Goal: Find contact information: Find contact information

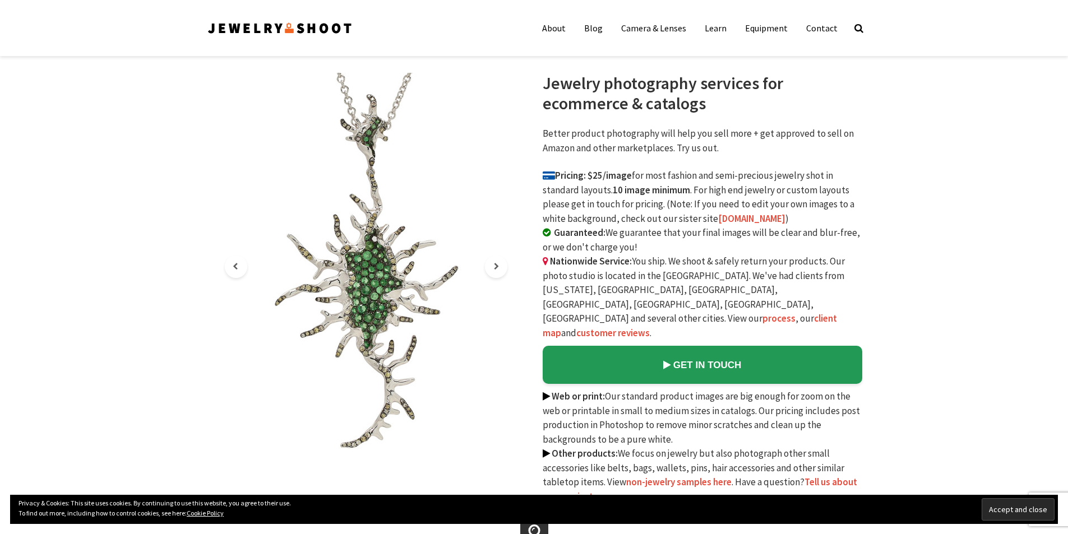
click at [277, 29] on img at bounding box center [279, 28] width 147 height 18
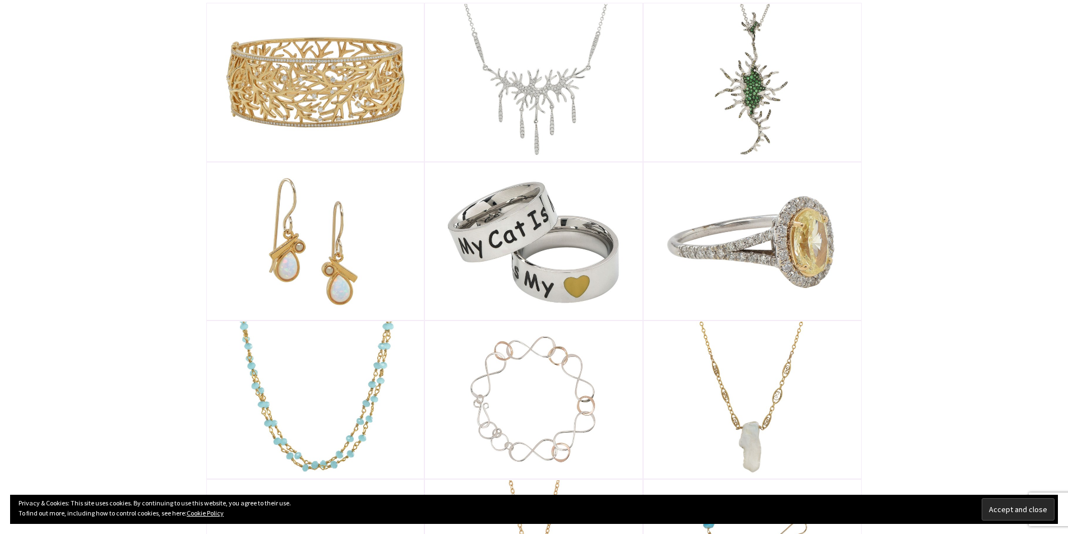
scroll to position [729, 0]
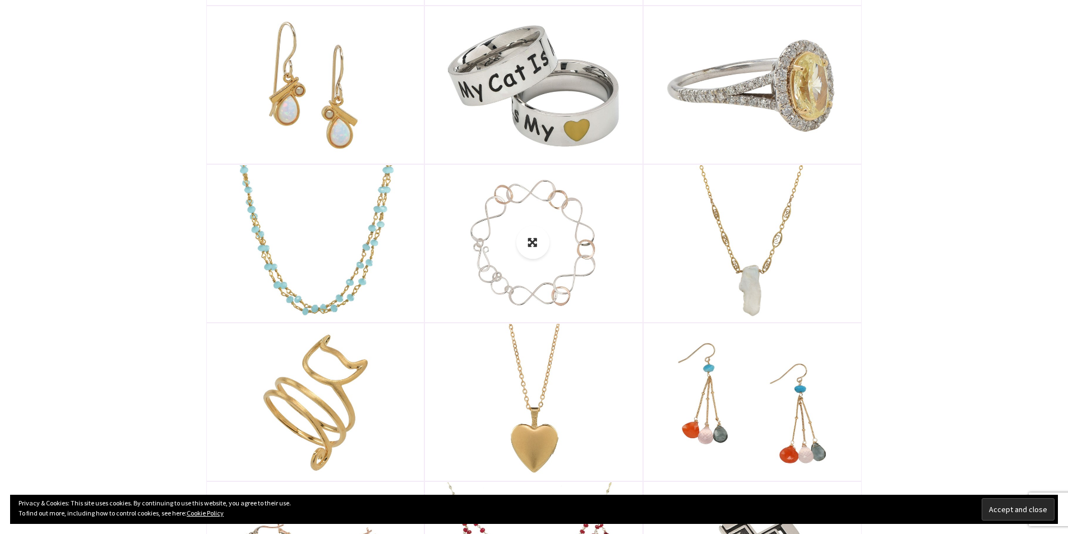
click at [505, 221] on img at bounding box center [533, 243] width 216 height 156
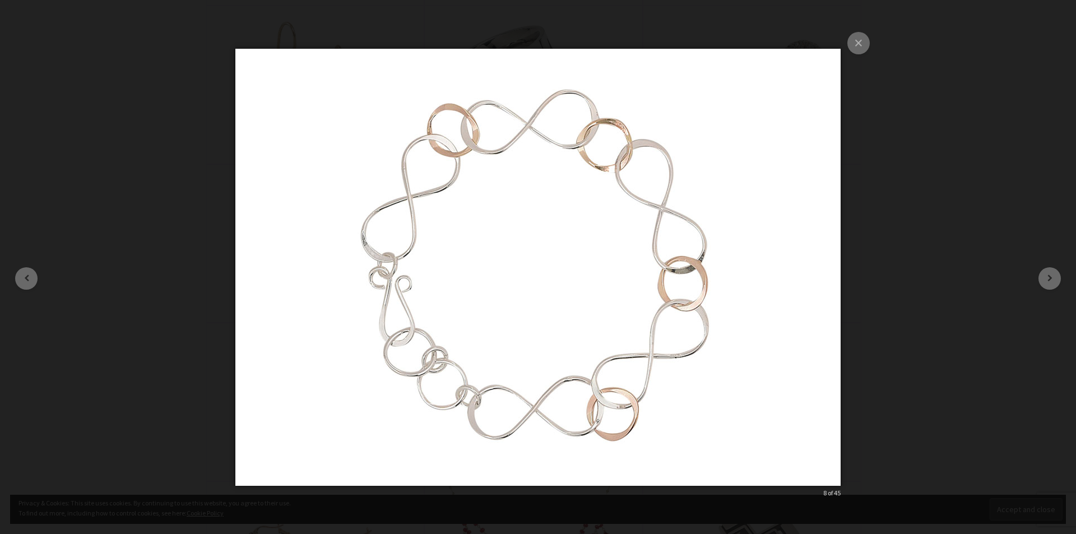
click at [978, 213] on div "× 8 of 45 Loading..." at bounding box center [538, 267] width 1076 height 534
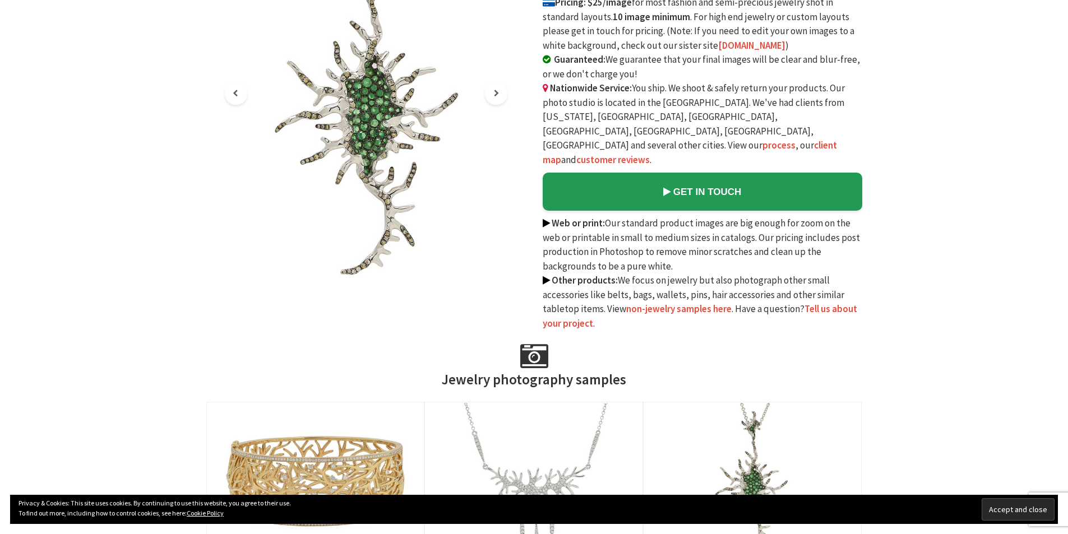
scroll to position [0, 0]
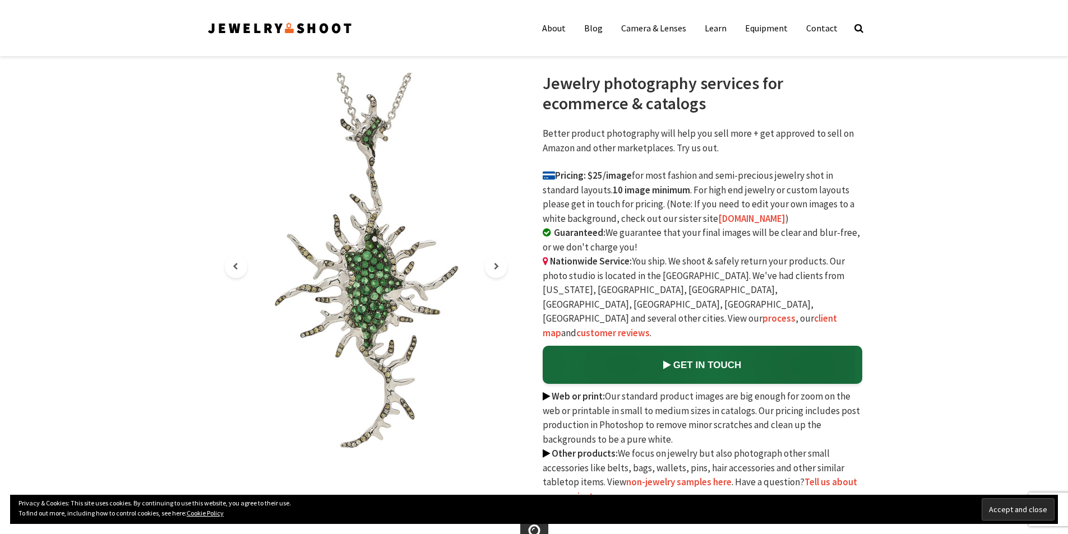
click at [732, 346] on link "GET IN TOUCH" at bounding box center [703, 365] width 320 height 38
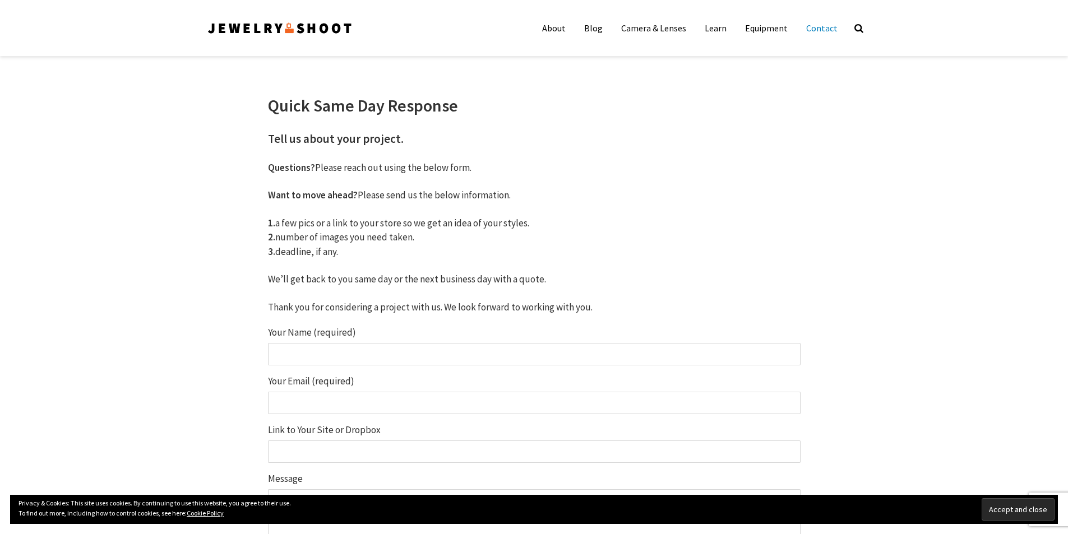
click at [293, 31] on img at bounding box center [279, 28] width 147 height 18
